Goal: Browse casually

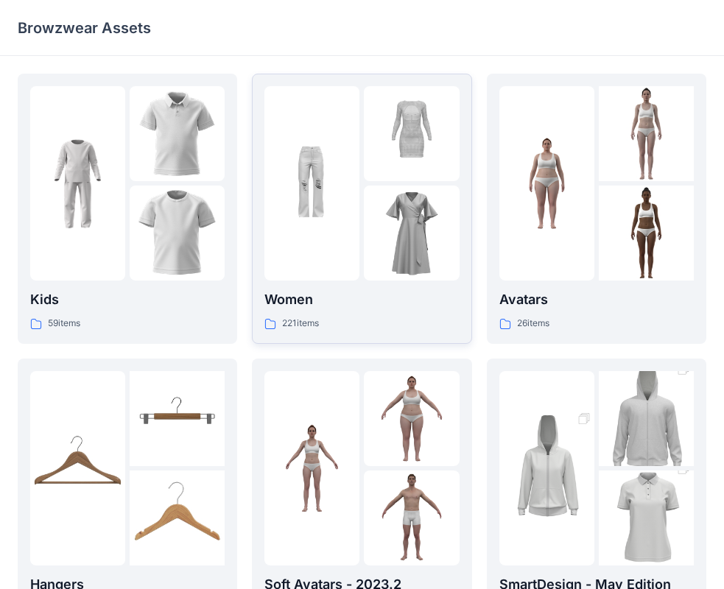
click at [326, 215] on div at bounding box center [311, 183] width 95 height 194
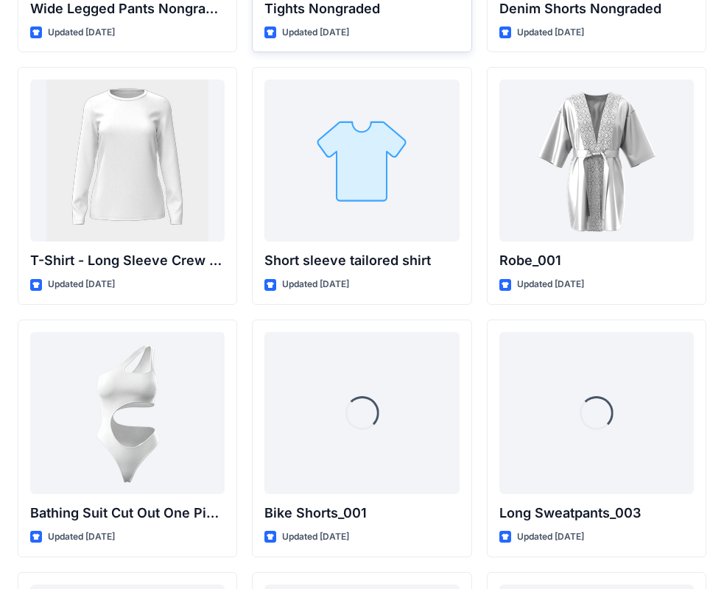
scroll to position [15904, 0]
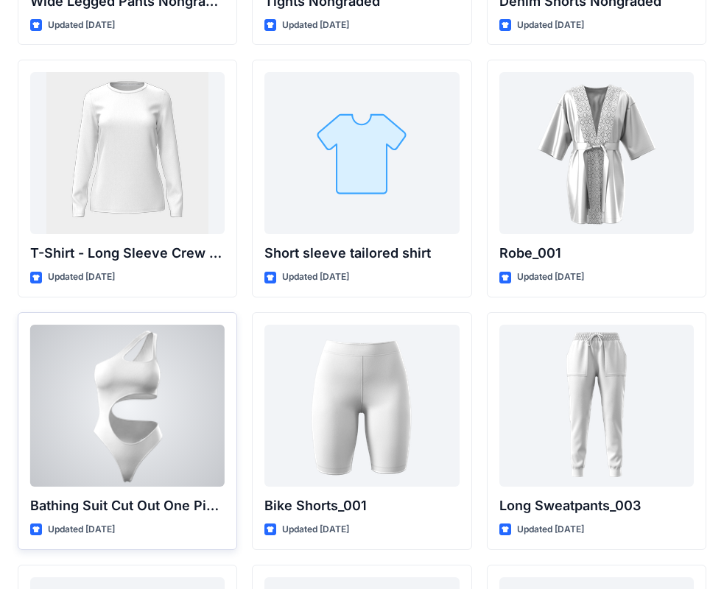
click at [67, 447] on div at bounding box center [127, 406] width 194 height 162
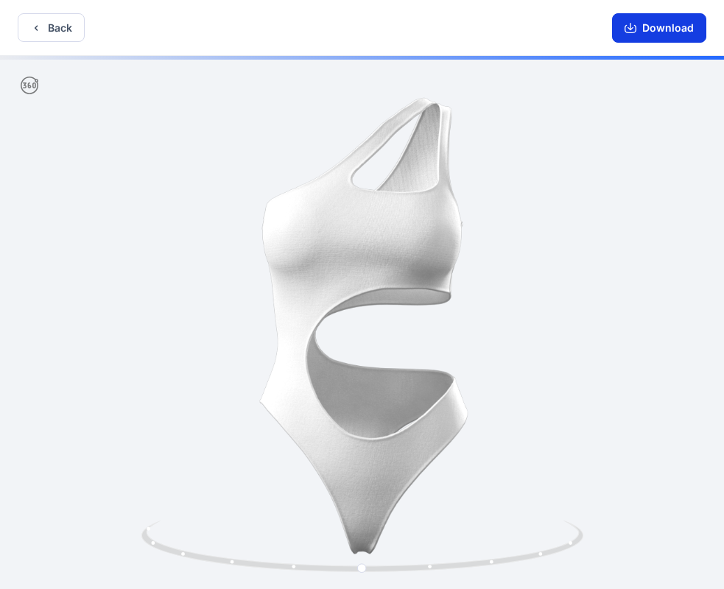
click at [635, 35] on button "Download" at bounding box center [659, 27] width 94 height 29
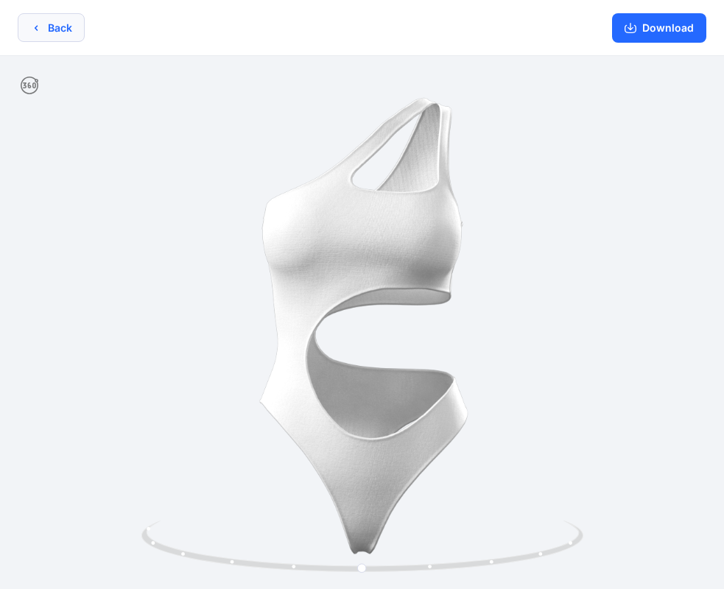
click at [49, 32] on button "Back" at bounding box center [51, 27] width 67 height 29
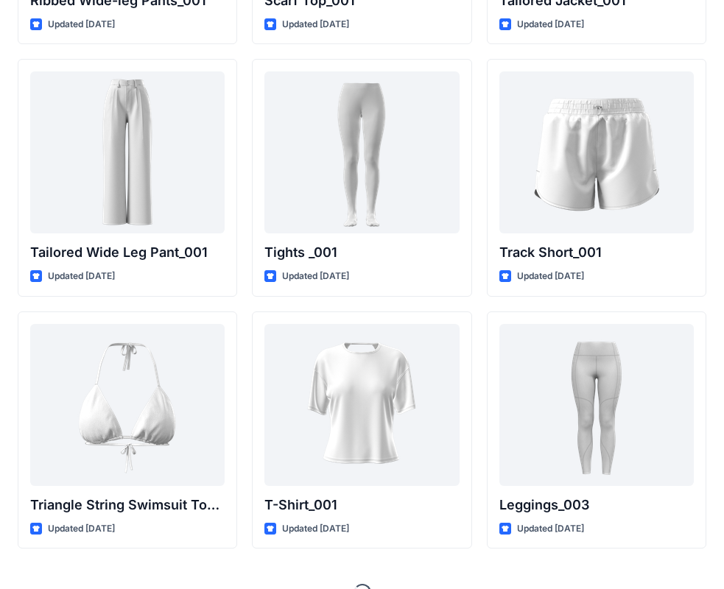
scroll to position [16250, 0]
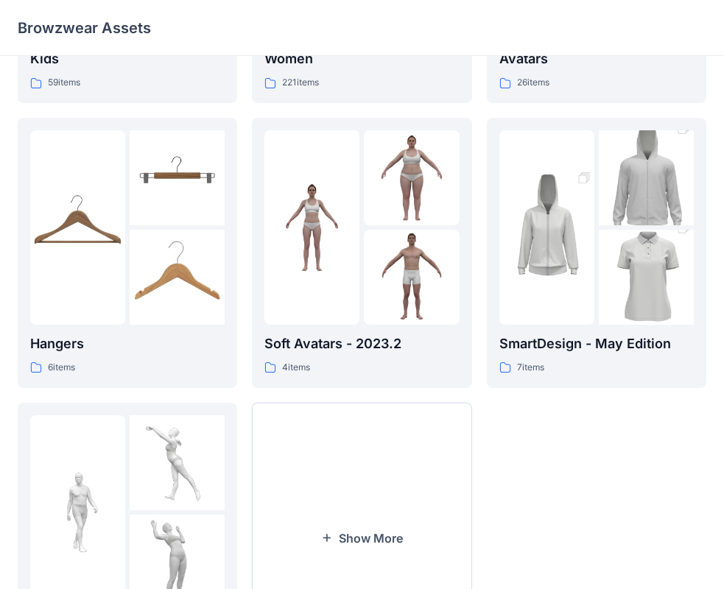
scroll to position [295, 0]
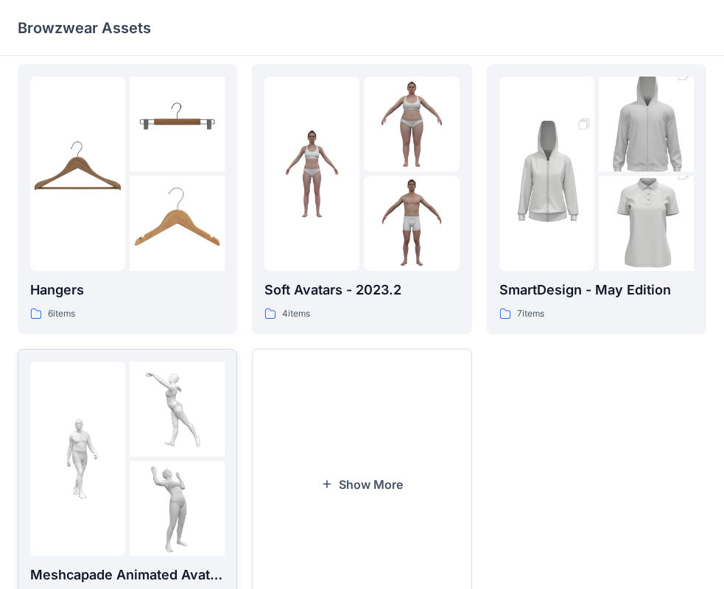
click at [127, 413] on div at bounding box center [127, 459] width 194 height 194
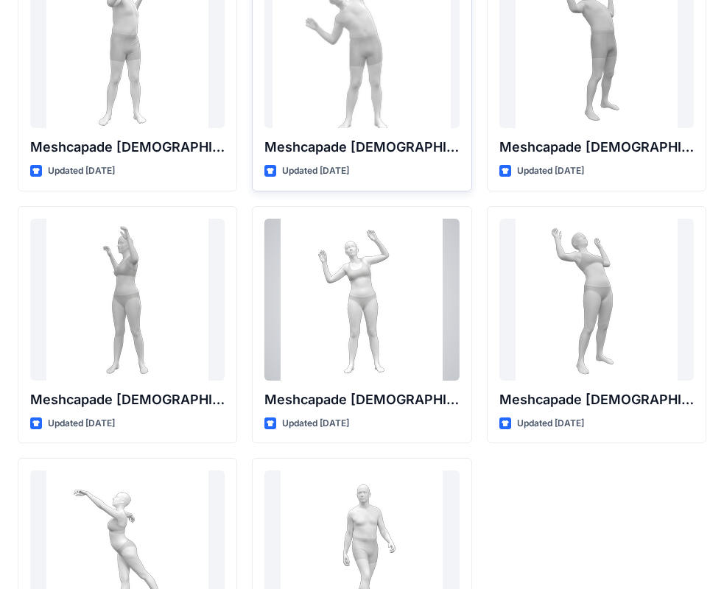
scroll to position [97, 0]
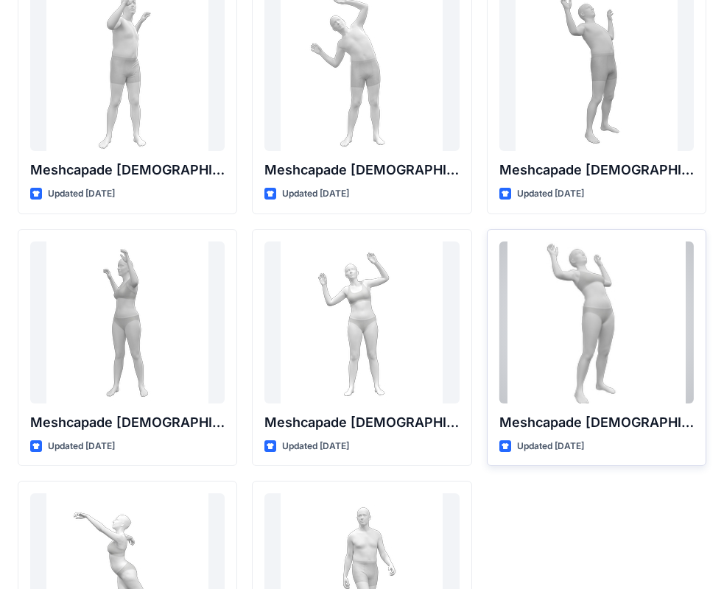
click at [613, 277] on div at bounding box center [596, 323] width 194 height 162
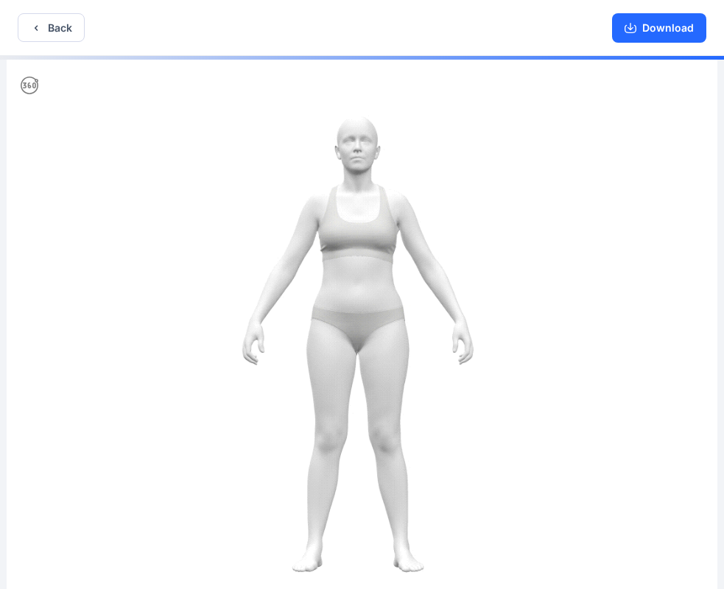
drag, startPoint x: 206, startPoint y: 256, endPoint x: 389, endPoint y: 258, distance: 182.6
click at [389, 258] on img at bounding box center [362, 324] width 711 height 536
drag, startPoint x: 524, startPoint y: 276, endPoint x: 400, endPoint y: 289, distance: 125.1
click at [400, 289] on img at bounding box center [362, 324] width 711 height 536
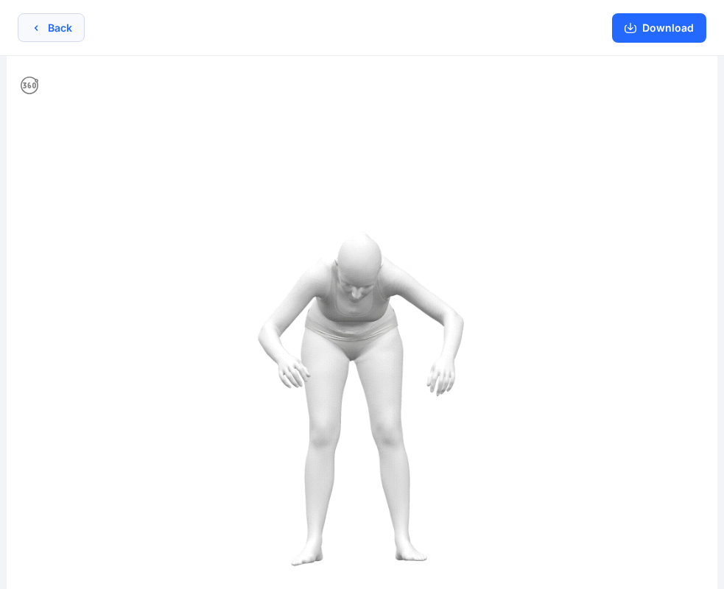
click at [58, 24] on button "Back" at bounding box center [51, 27] width 67 height 29
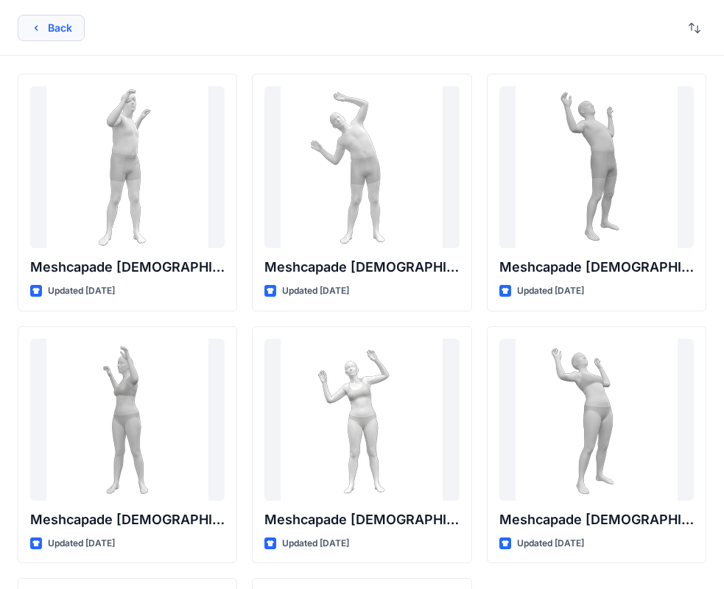
click at [68, 35] on button "Back" at bounding box center [51, 28] width 67 height 27
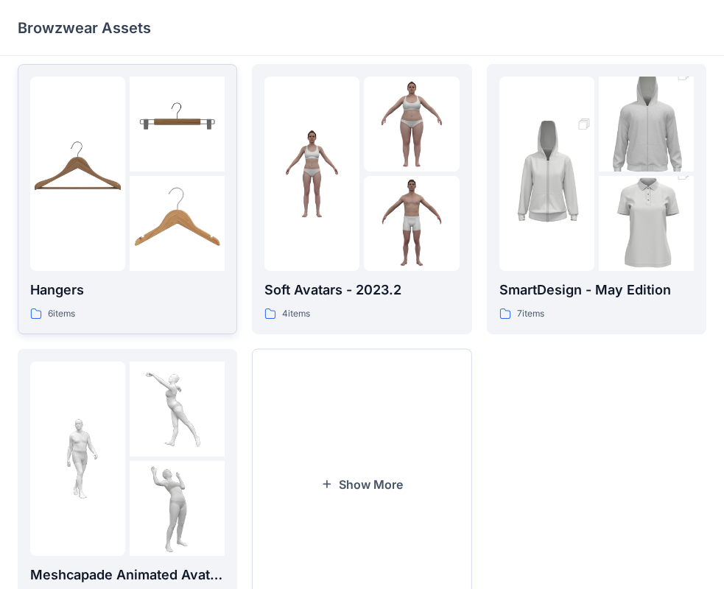
scroll to position [366, 0]
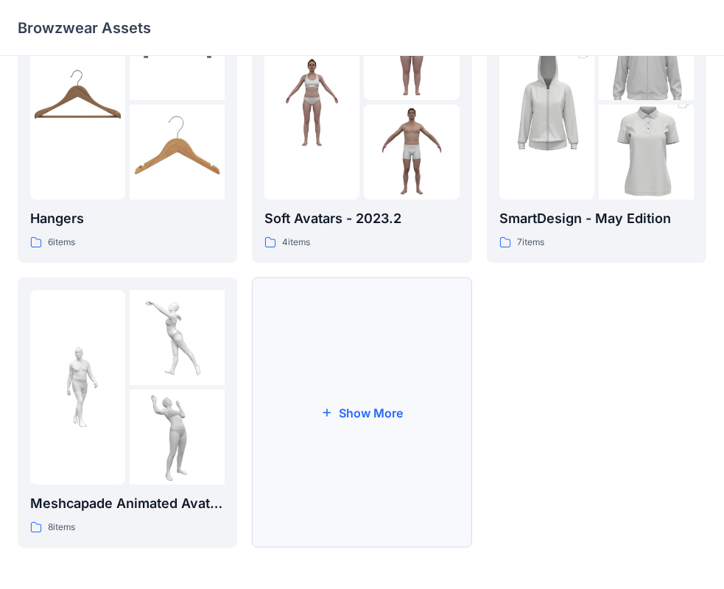
click at [318, 354] on button "Show More" at bounding box center [361, 413] width 219 height 270
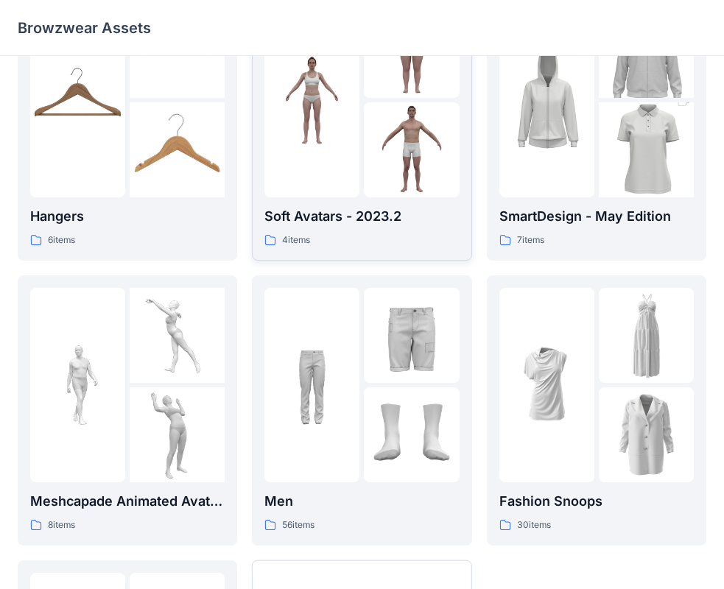
scroll to position [650, 0]
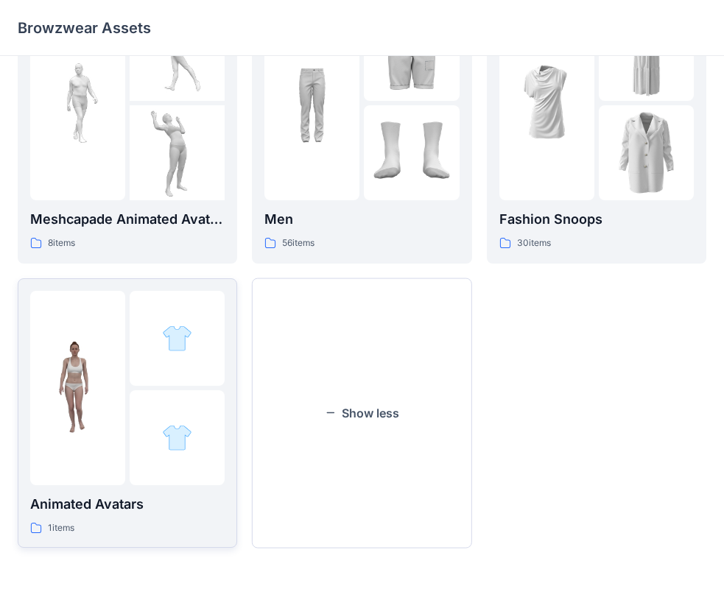
click at [50, 401] on img at bounding box center [77, 387] width 95 height 95
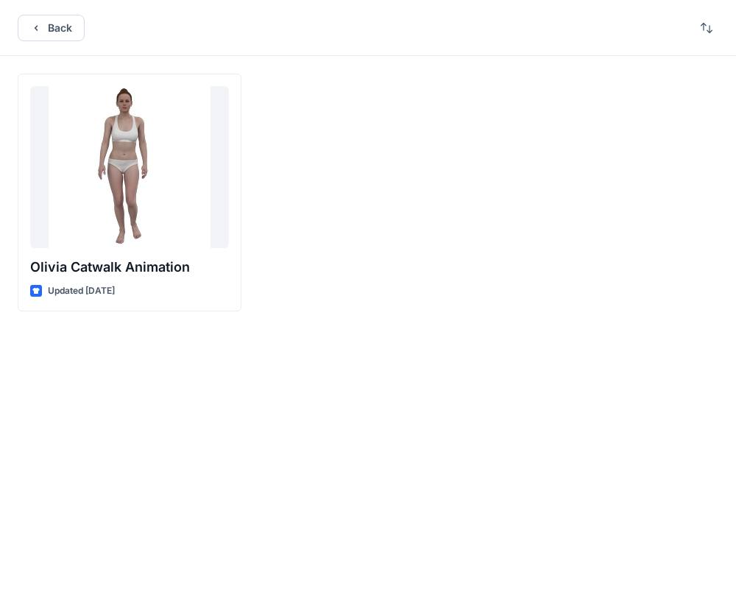
click at [61, 41] on div "Back" at bounding box center [368, 28] width 736 height 56
click at [53, 33] on button "Back" at bounding box center [51, 28] width 67 height 27
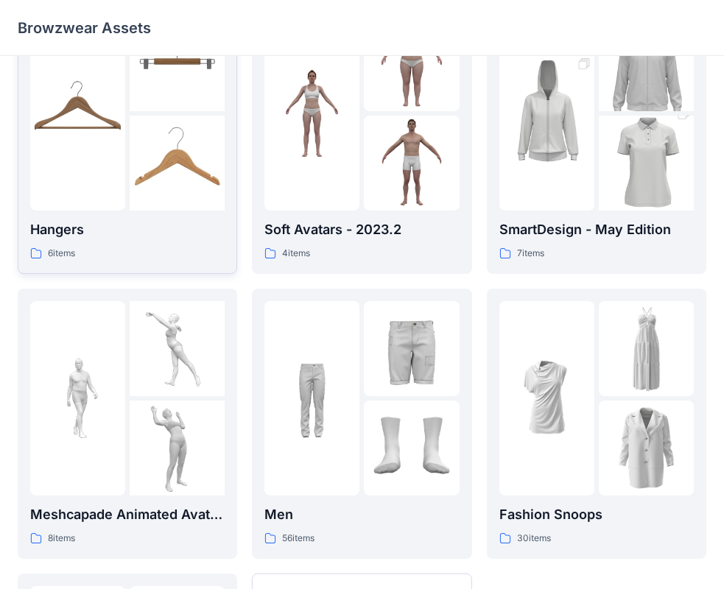
scroll to position [356, 0]
